Goal: Task Accomplishment & Management: Manage account settings

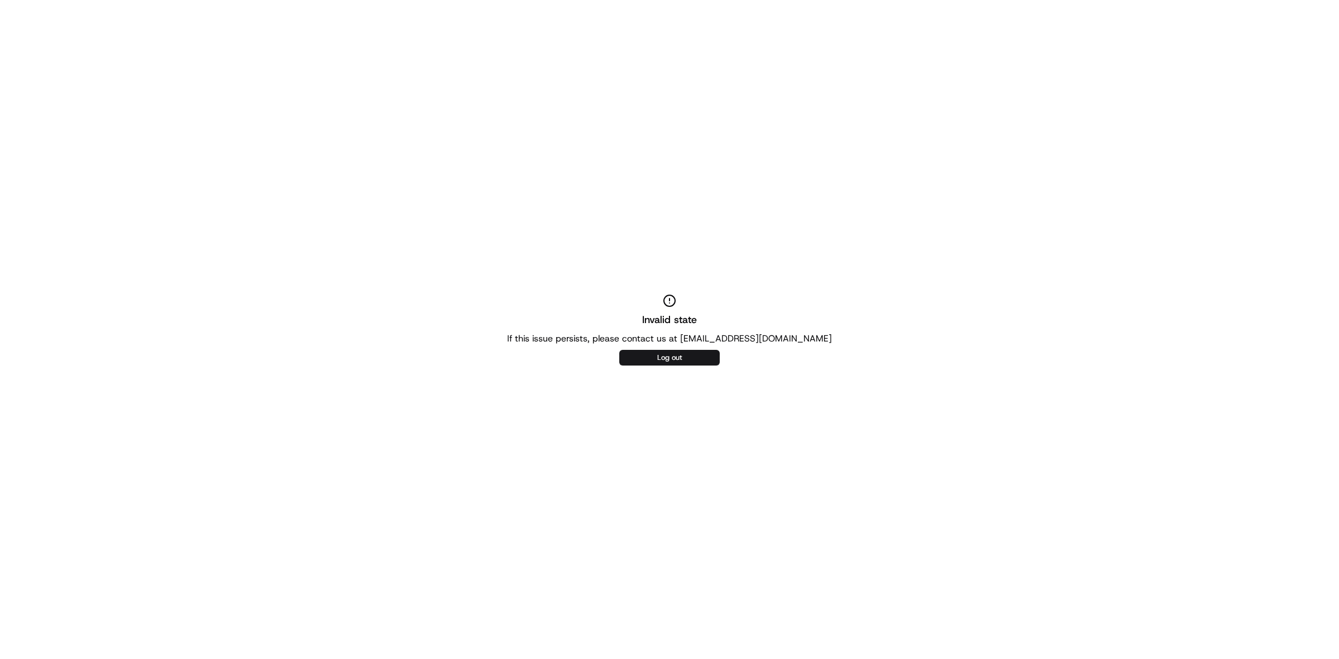
click at [695, 349] on div "Invalid state If this issue persists, please contact us at [EMAIL_ADDRESS][DOMA…" at bounding box center [669, 329] width 1339 height 659
click at [695, 360] on button "Log out" at bounding box center [669, 358] width 100 height 16
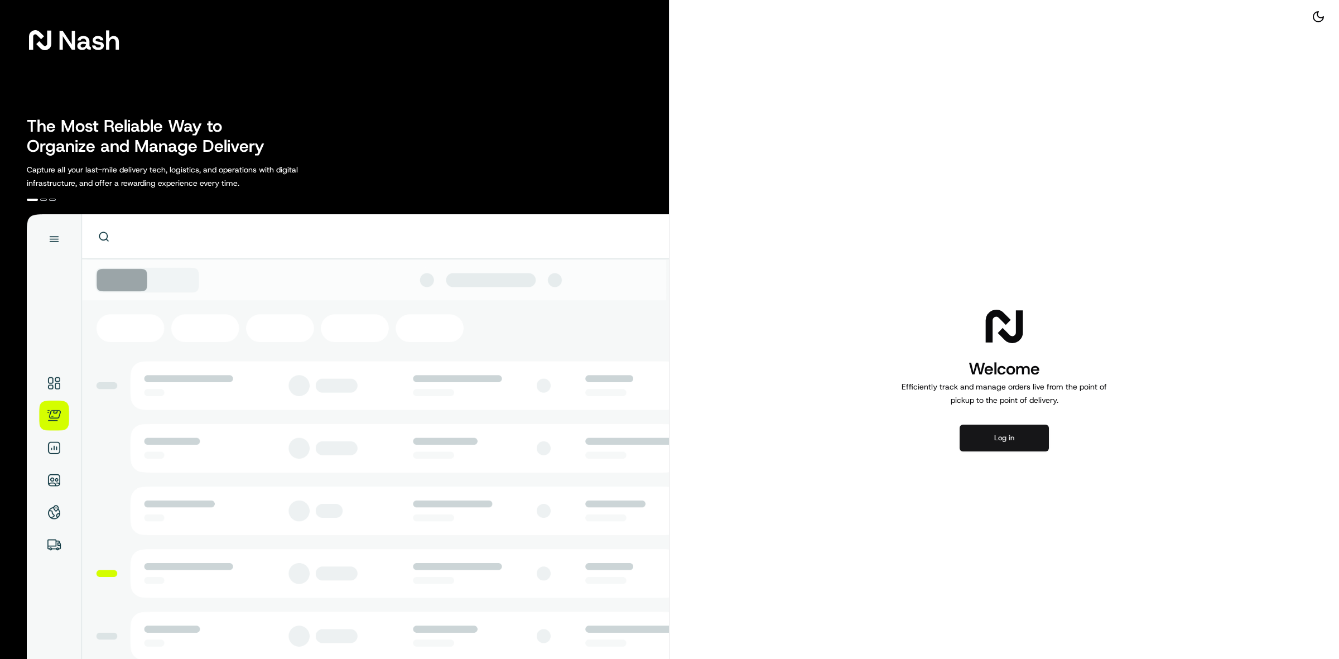
click at [1028, 447] on button "Log in" at bounding box center [1003, 437] width 89 height 27
